Goal: Information Seeking & Learning: Find specific fact

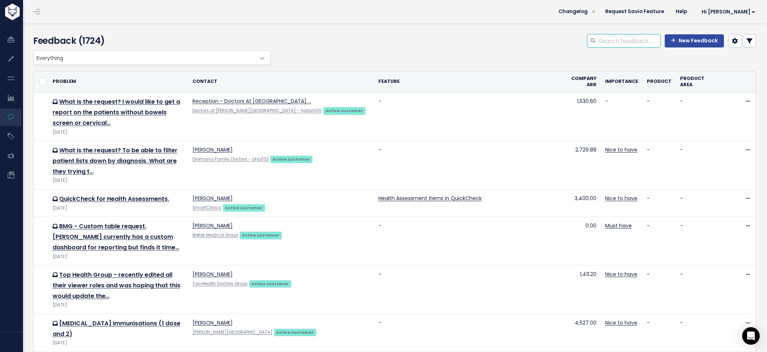
click at [617, 43] on input "search" at bounding box center [629, 40] width 62 height 13
click at [598, 42] on input "rejesh" at bounding box center [629, 40] width 62 height 13
type input "rajesh"
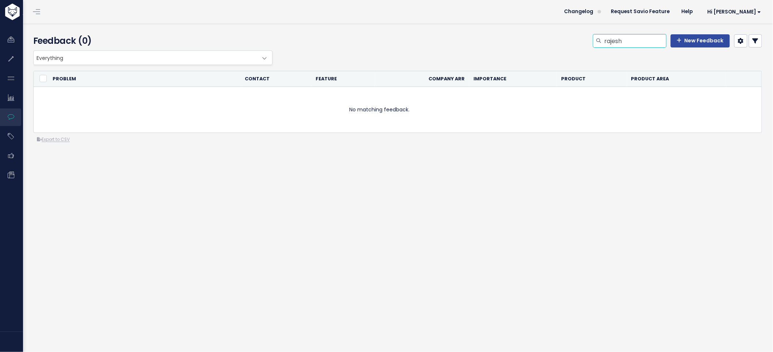
drag, startPoint x: 624, startPoint y: 44, endPoint x: 584, endPoint y: 42, distance: 40.2
click at [584, 42] on div "rajesh New Feedback" at bounding box center [520, 42] width 493 height 16
type input "qualitas"
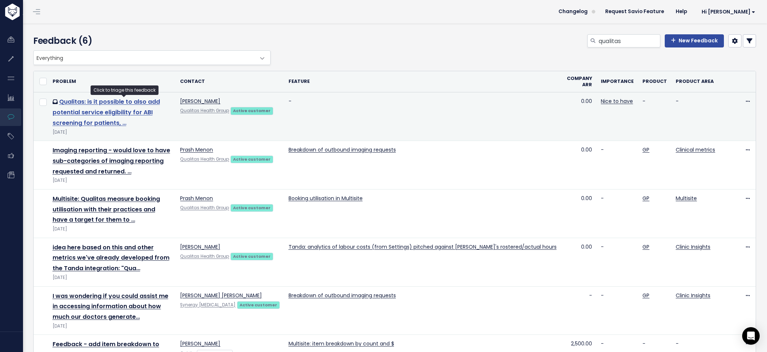
click at [159, 113] on link "Qualitas: is it possible to also add potential service eligibility for ABI scre…" at bounding box center [106, 113] width 107 height 30
